Goal: Task Accomplishment & Management: Use online tool/utility

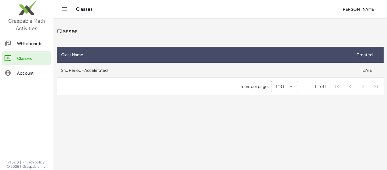
click at [81, 64] on td "2nd Period - Accelerated" at bounding box center [204, 70] width 295 height 15
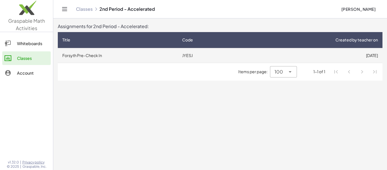
click at [134, 56] on td "Forsyth Pre-Check In" at bounding box center [118, 55] width 120 height 15
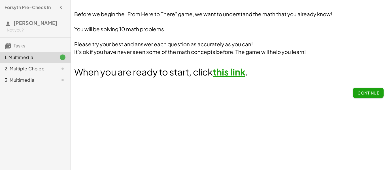
click at [232, 72] on link "this link" at bounding box center [229, 71] width 33 height 11
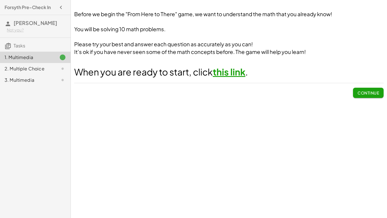
click at [239, 75] on link "this link" at bounding box center [229, 71] width 33 height 11
click at [355, 94] on button "Continue" at bounding box center [368, 93] width 31 height 10
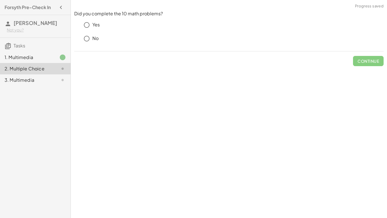
click at [14, 59] on div "1. Multimedia" at bounding box center [28, 57] width 46 height 7
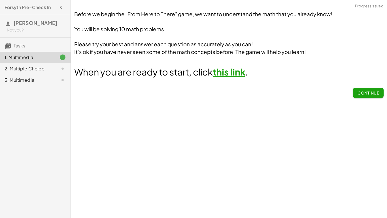
click at [219, 75] on link "this link" at bounding box center [229, 71] width 33 height 11
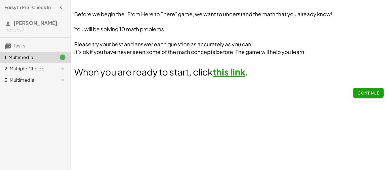
click at [41, 69] on div "2. Multiple Choice" at bounding box center [28, 68] width 46 height 7
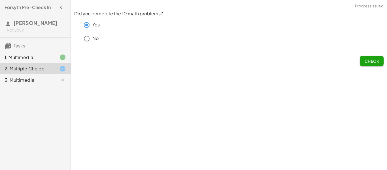
click at [374, 61] on span "Check" at bounding box center [372, 60] width 15 height 5
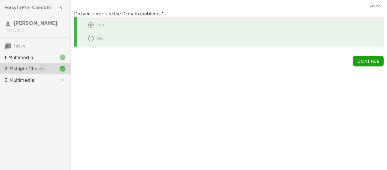
click at [374, 61] on span "Continue" at bounding box center [369, 60] width 22 height 5
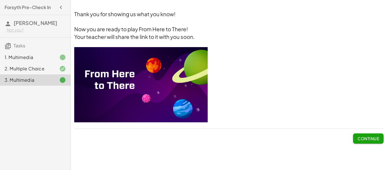
click at [152, 89] on img at bounding box center [141, 84] width 134 height 75
click at [378, 138] on span "Continue" at bounding box center [369, 138] width 22 height 5
